Goal: Find contact information: Find contact information

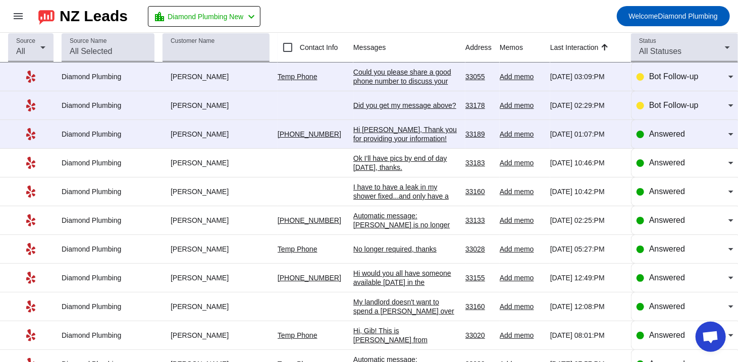
click at [380, 110] on div "Did you get my message above?​" at bounding box center [405, 105] width 104 height 9
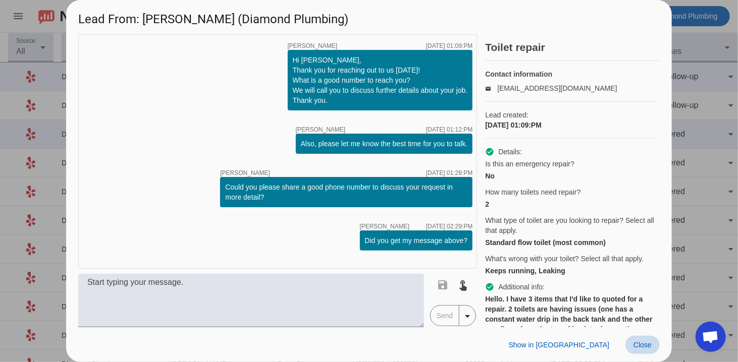
click at [642, 350] on span at bounding box center [643, 345] width 34 height 18
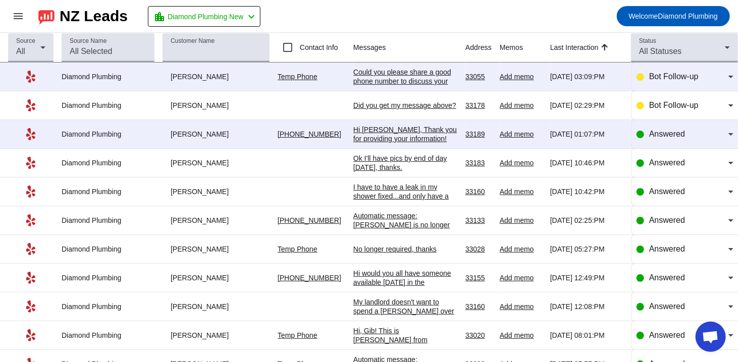
click at [379, 130] on div "Hi [PERSON_NAME], Thank you for providing your information! We'll get back to y…" at bounding box center [405, 143] width 104 height 36
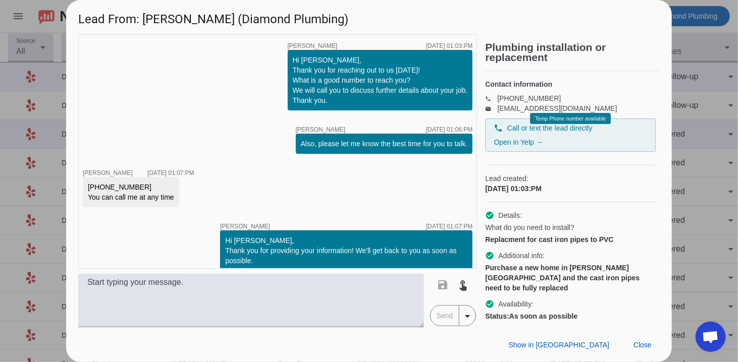
scroll to position [20, 0]
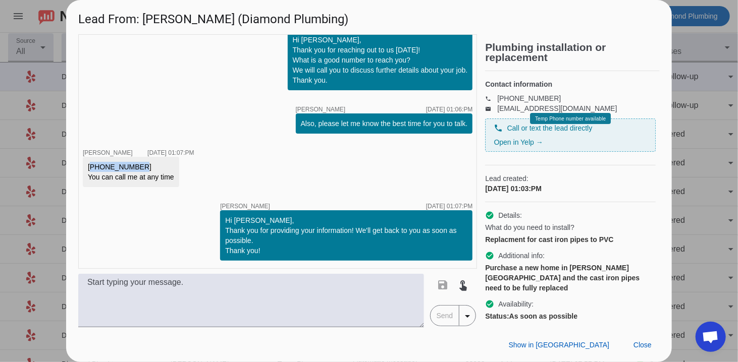
drag, startPoint x: 136, startPoint y: 166, endPoint x: 82, endPoint y: 165, distance: 54.0
click at [82, 165] on div "timer close [PERSON_NAME] [DATE] 01:03:PM Hi [PERSON_NAME], Thank you for reach…" at bounding box center [277, 151] width 399 height 235
copy div "[PHONE_NUMBER]"
click at [129, 178] on div "[PHONE_NUMBER] You can call me at any time" at bounding box center [131, 172] width 86 height 20
drag, startPoint x: 135, startPoint y: 164, endPoint x: 76, endPoint y: 164, distance: 59.6
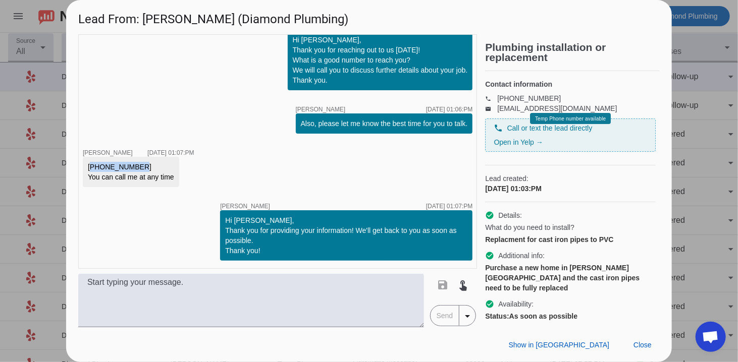
click at [76, 164] on div "timer close [PERSON_NAME] [DATE] 01:03:PM Hi [PERSON_NAME], Thank you for reach…" at bounding box center [369, 180] width 606 height 293
copy div "[PHONE_NUMBER]"
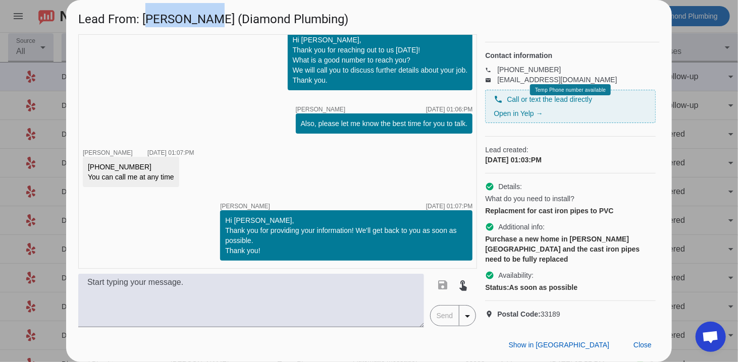
drag, startPoint x: 197, startPoint y: 23, endPoint x: 143, endPoint y: 19, distance: 54.1
click at [143, 19] on h1 "Lead From: [PERSON_NAME] (Diamond Plumbing)" at bounding box center [369, 17] width 606 height 34
copy h1 "[PERSON_NAME]"
drag, startPoint x: 343, startPoint y: 168, endPoint x: 391, endPoint y: 180, distance: 49.8
click at [343, 168] on div "timer close [PERSON_NAME] [DATE] 01:03:PM Hi [PERSON_NAME], Thank you for reach…" at bounding box center [277, 151] width 399 height 235
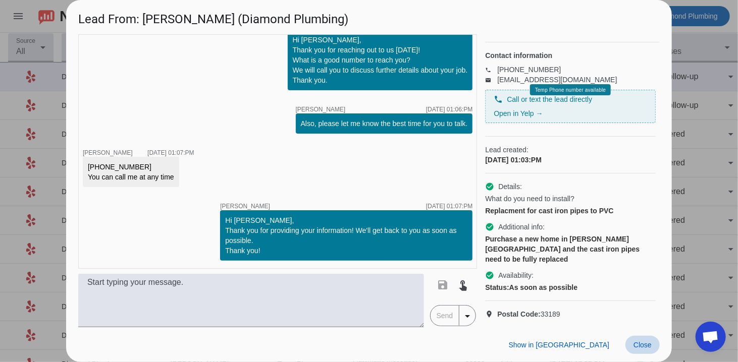
click at [642, 344] on span "Close" at bounding box center [643, 345] width 18 height 8
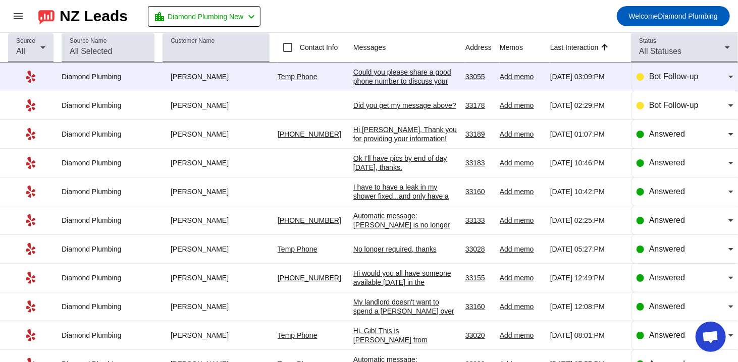
click at [379, 80] on div "Could you please share a good phone number to discuss your request in more deta…" at bounding box center [405, 81] width 104 height 27
